Goal: Information Seeking & Learning: Learn about a topic

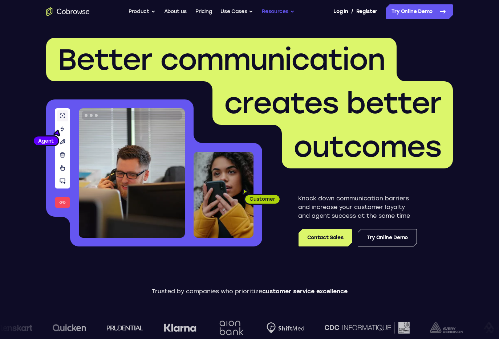
click at [269, 12] on button "Resources" at bounding box center [278, 11] width 33 height 15
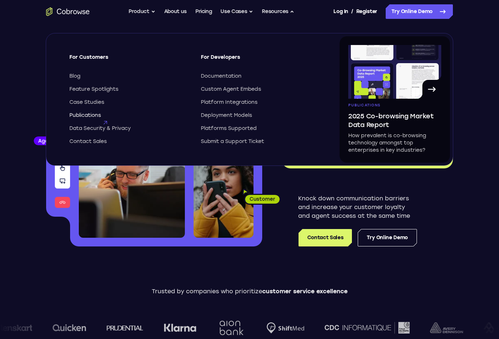
click at [92, 115] on span "Publications" at bounding box center [85, 115] width 32 height 7
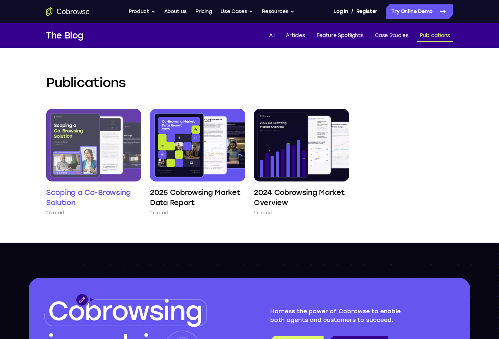
click at [68, 179] on img at bounding box center [93, 145] width 95 height 73
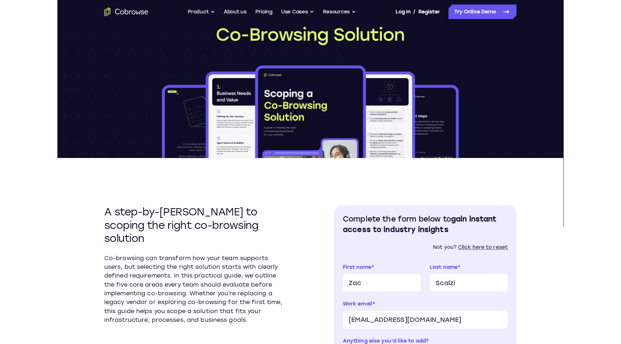
scroll to position [83, 0]
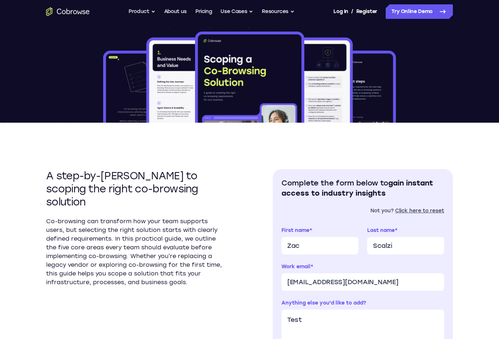
click at [236, 260] on div "A step-by-step guide to scoping the right co-browsing solution Co-browsing can …" at bounding box center [249, 317] width 407 height 388
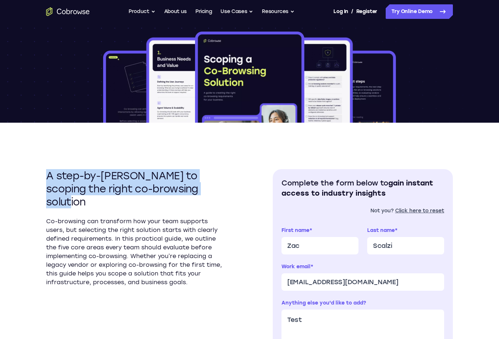
drag, startPoint x: 209, startPoint y: 193, endPoint x: 45, endPoint y: 177, distance: 164.8
click at [45, 177] on div "A step-by-step guide to scoping the right co-browsing solution Co-browsing can …" at bounding box center [249, 317] width 499 height 388
copy h2 "A step-by-step guide to scoping the right co-browsing solution"
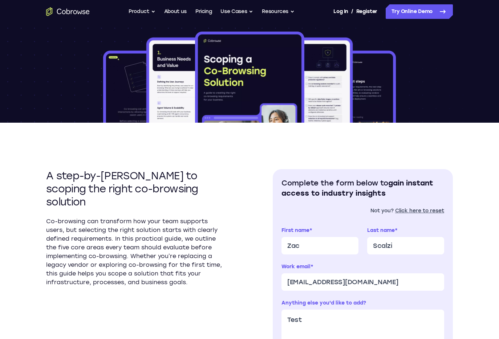
click at [169, 275] on section "A step-by-step guide to scoping the right co-browsing solution Co-browsing can …" at bounding box center [136, 322] width 180 height 307
click at [176, 271] on p "Co-browsing can transform how your team supports users, but selecting the right…" at bounding box center [136, 252] width 180 height 70
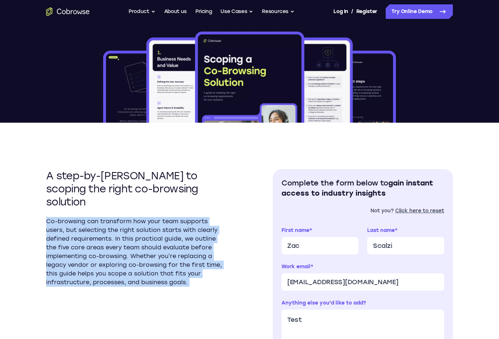
click at [176, 271] on p "Co-browsing can transform how your team supports users, but selecting the right…" at bounding box center [136, 252] width 180 height 70
copy div "Co-browsing can transform how your team supports users, but selecting the right…"
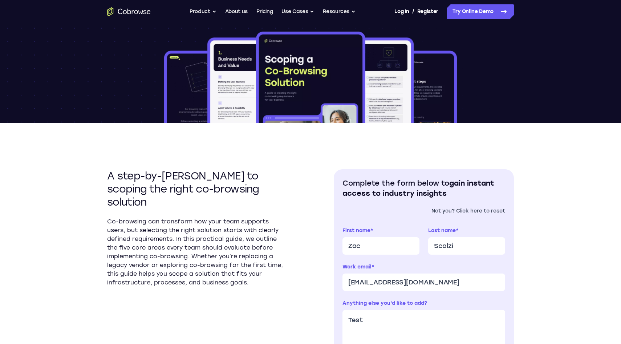
click at [281, 194] on h2 "A step-by-step guide to scoping the right co-browsing solution" at bounding box center [197, 188] width 180 height 39
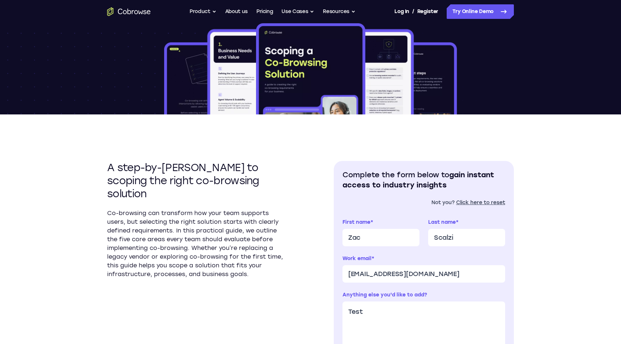
scroll to position [101, 0]
